Goal: Information Seeking & Learning: Learn about a topic

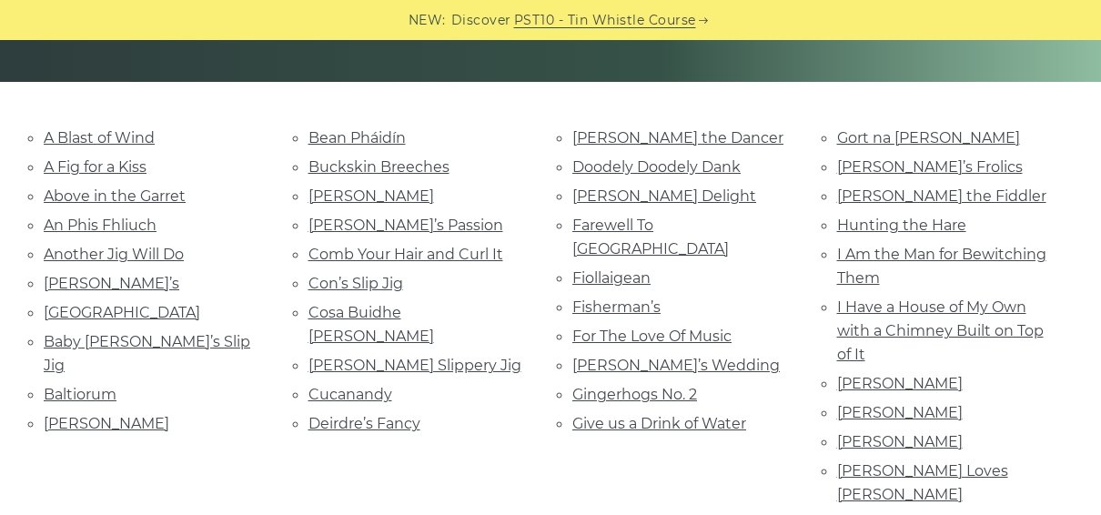
scroll to position [395, 0]
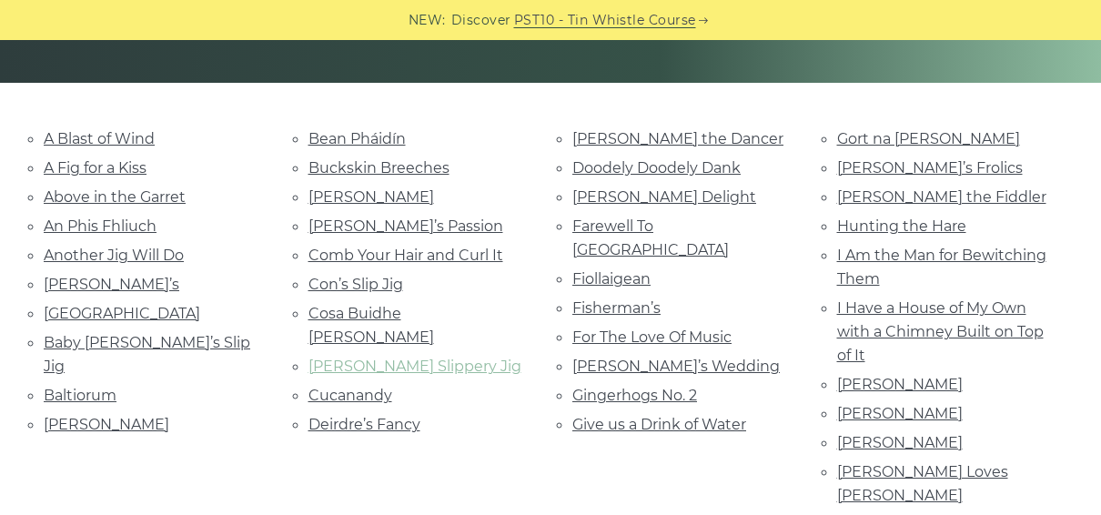
click at [345, 357] on link "[PERSON_NAME] Slippery Jig" at bounding box center [414, 365] width 213 height 17
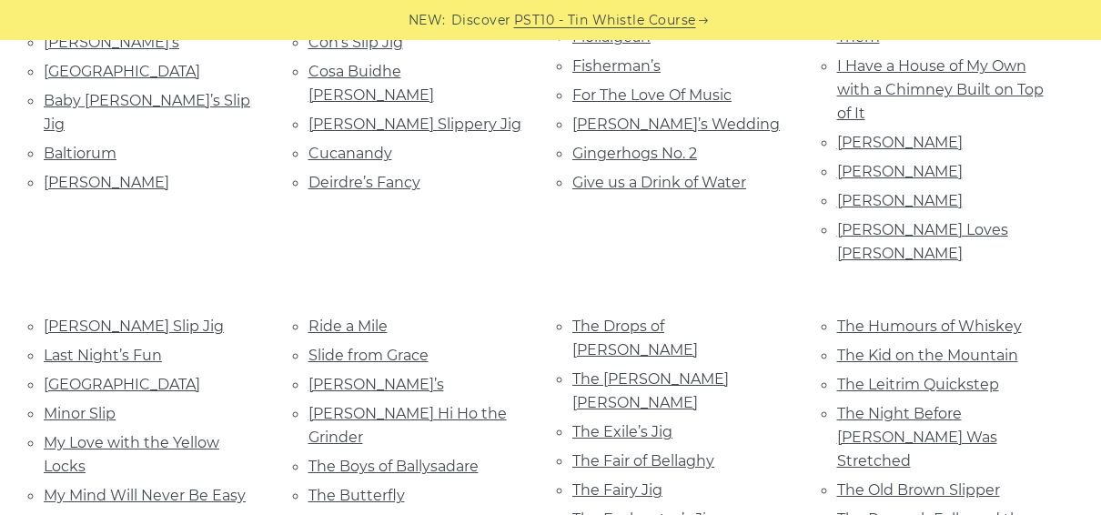
scroll to position [880, 0]
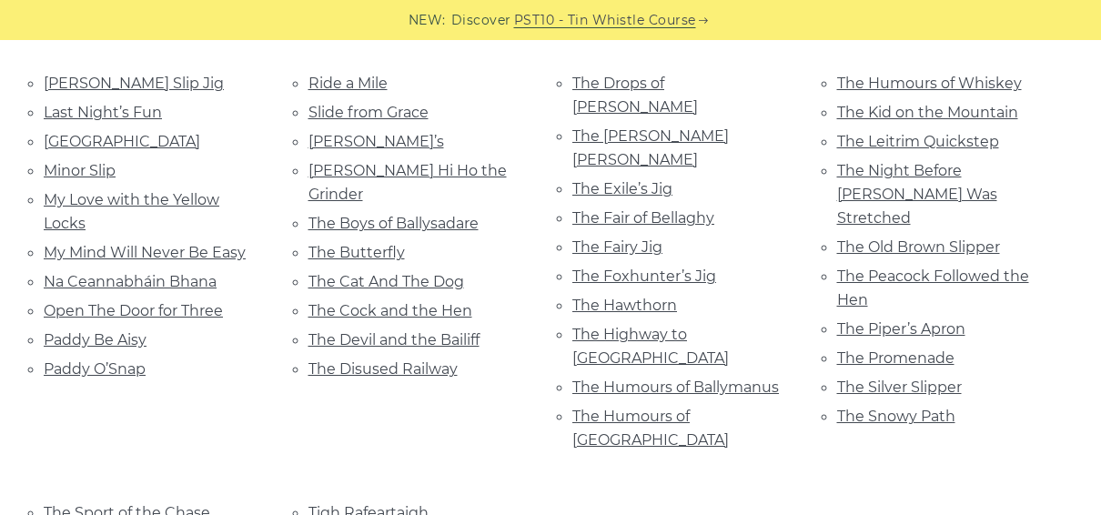
drag, startPoint x: 470, startPoint y: 455, endPoint x: 332, endPoint y: 450, distance: 138.3
copy link "ommy Potts’ Slip Jig"
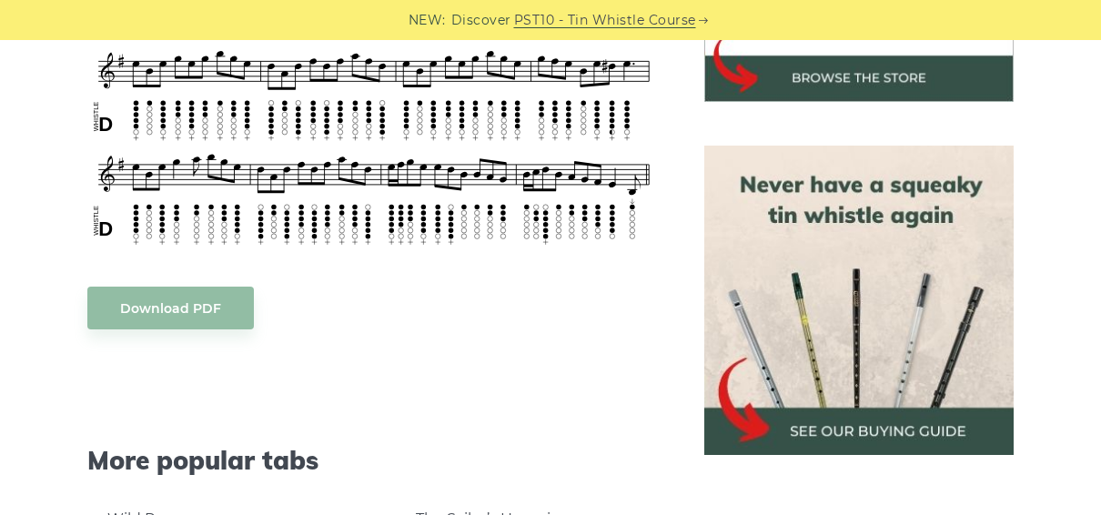
scroll to position [970, 0]
